Goal: Task Accomplishment & Management: Use online tool/utility

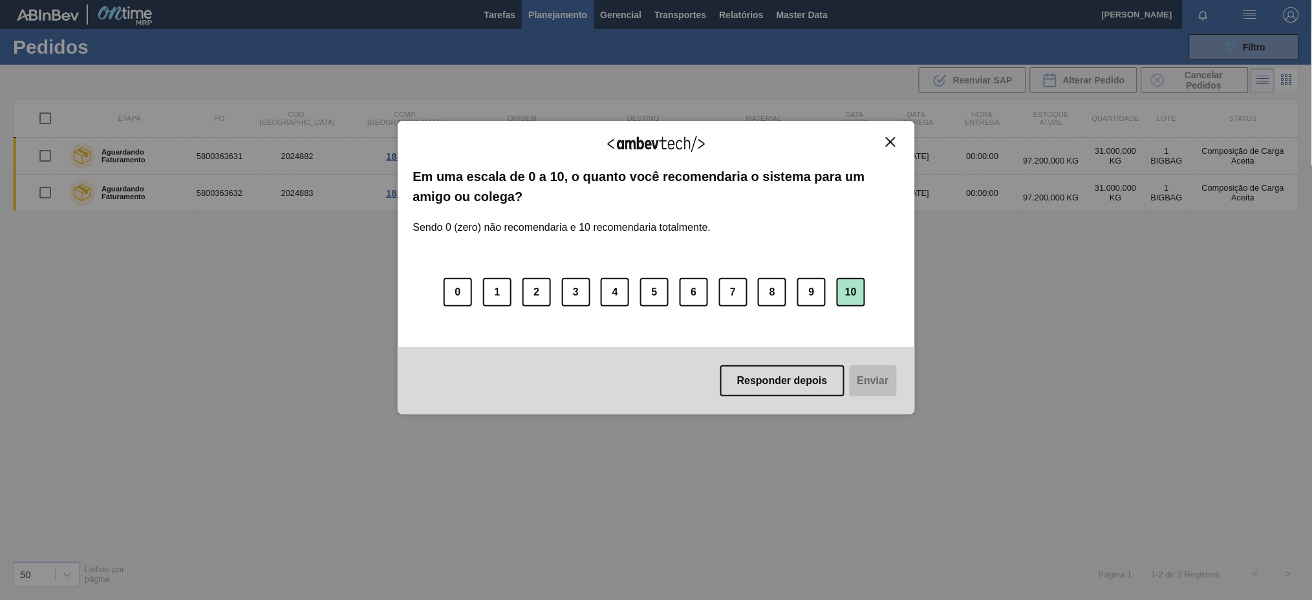
click at [859, 291] on button "10" at bounding box center [851, 292] width 28 height 28
click at [865, 388] on button "Enviar" at bounding box center [872, 380] width 50 height 31
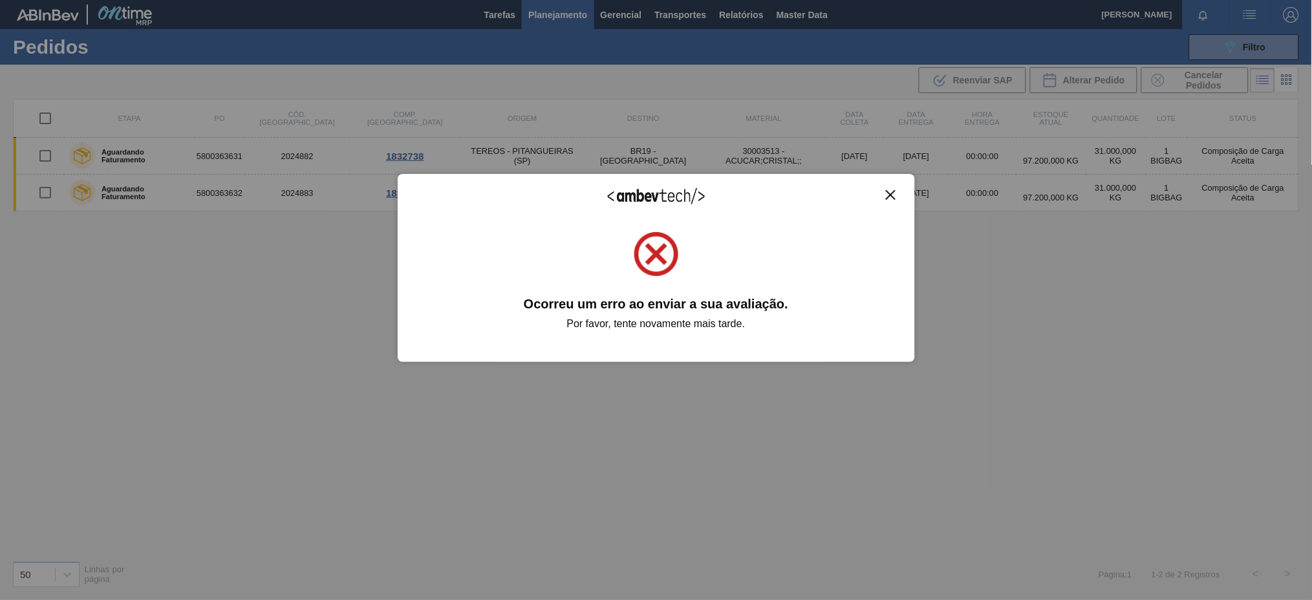
click at [888, 193] on img "Close" at bounding box center [891, 195] width 10 height 10
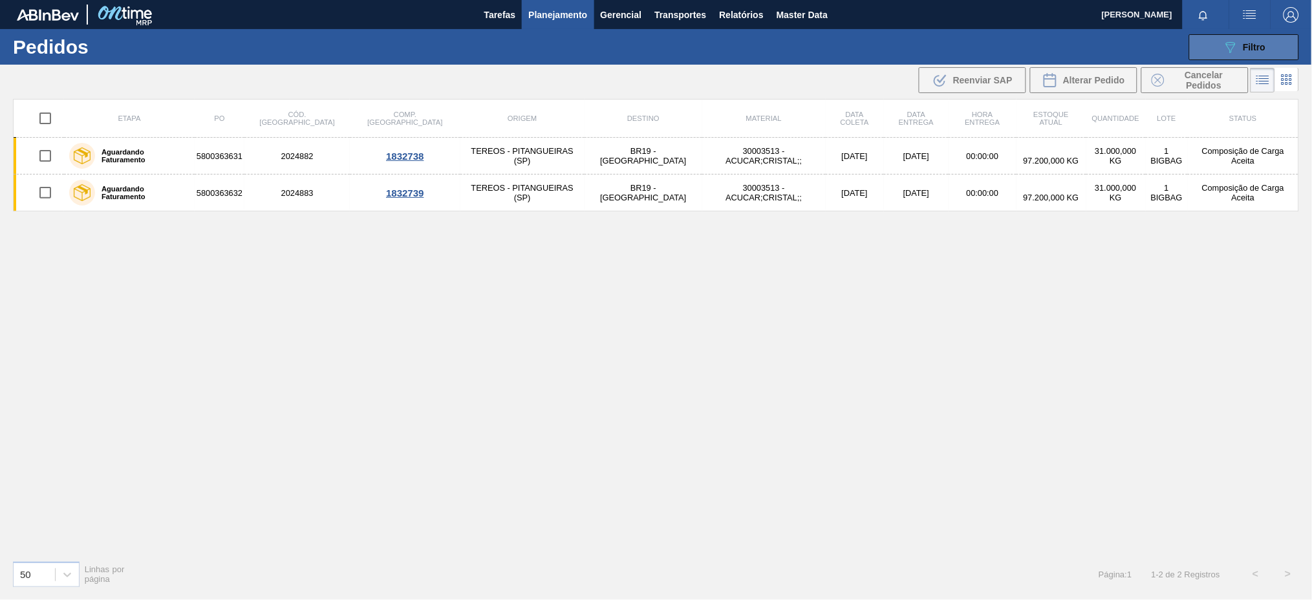
click at [1224, 48] on icon "089F7B8B-B2A5-4AFE-B5C0-19BA573D28AC" at bounding box center [1231, 47] width 16 height 16
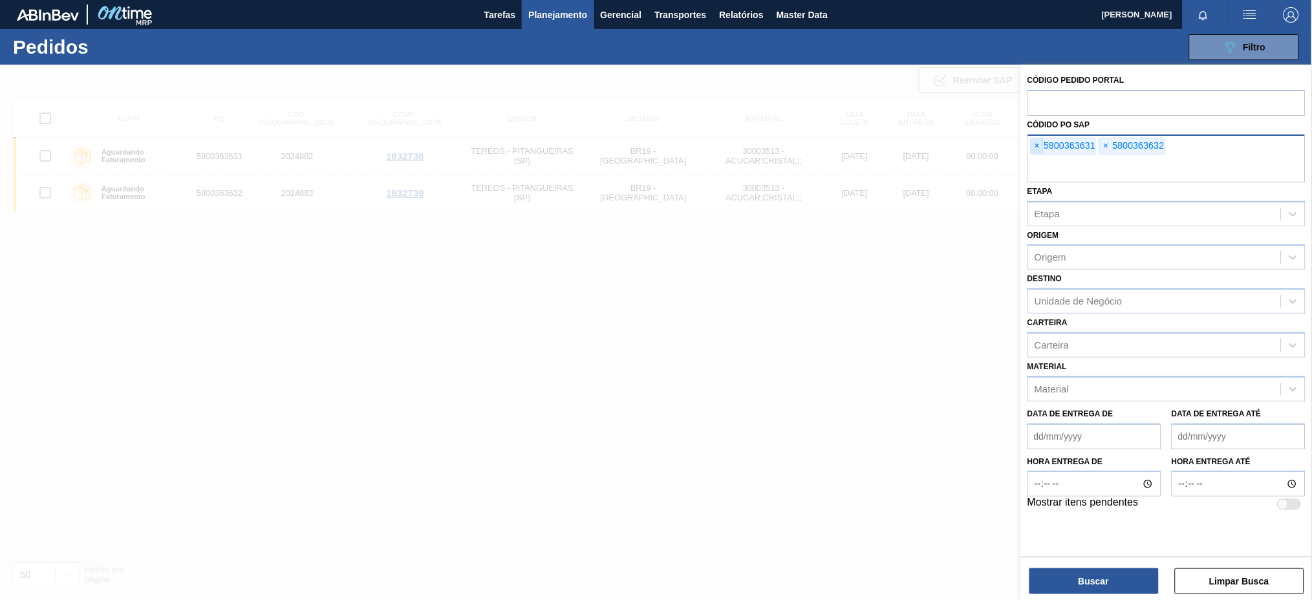
click at [1036, 141] on span "×" at bounding box center [1038, 146] width 12 height 16
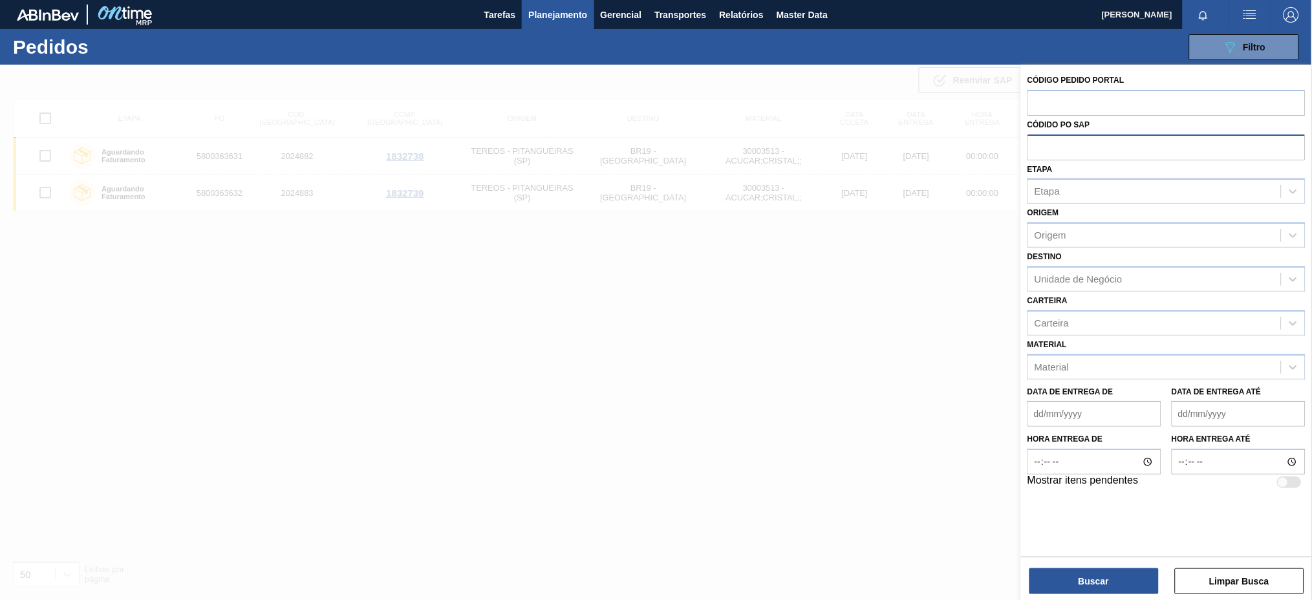
paste input "5800362479"
type input "5800362479"
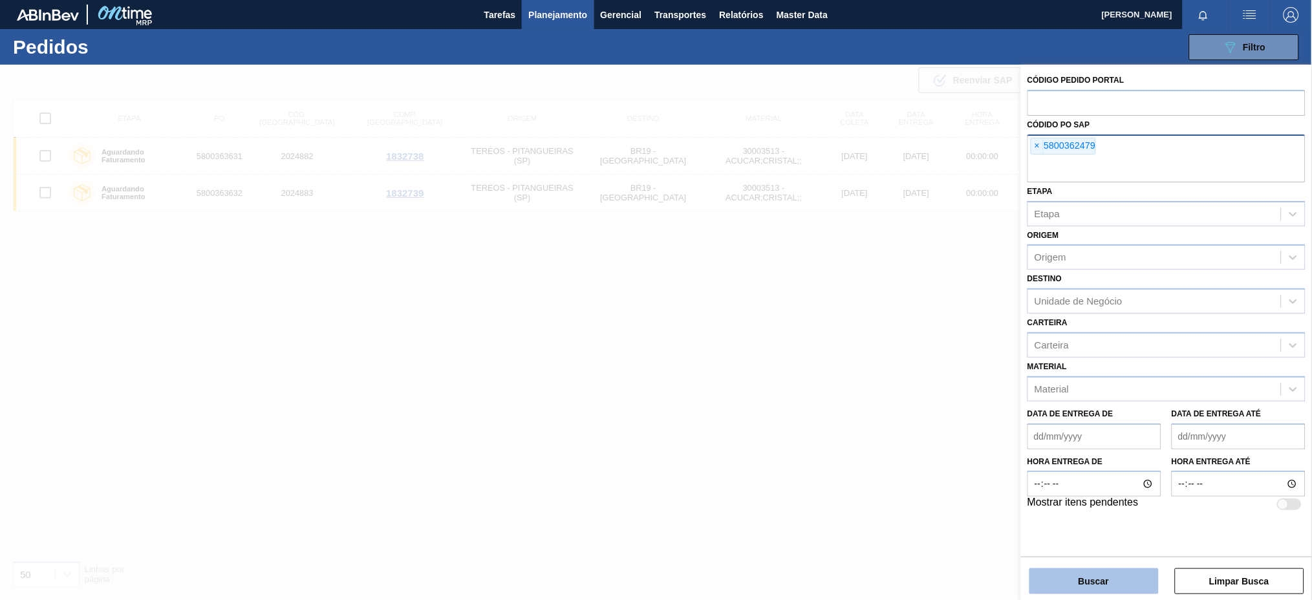
click at [1106, 582] on button "Buscar" at bounding box center [1094, 582] width 129 height 26
